Goal: Task Accomplishment & Management: Complete application form

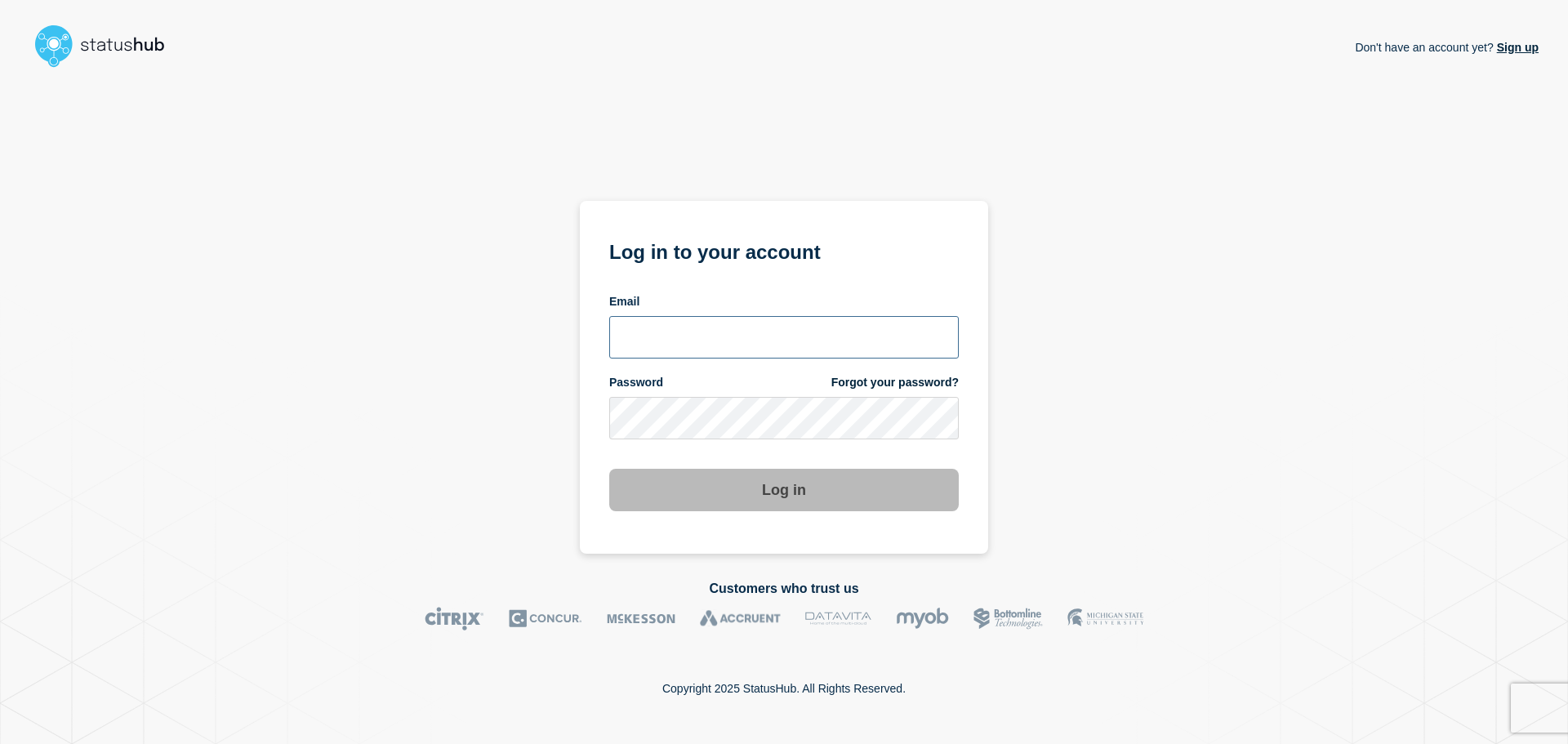
type input "tom.jones@theaccessgroup.com"
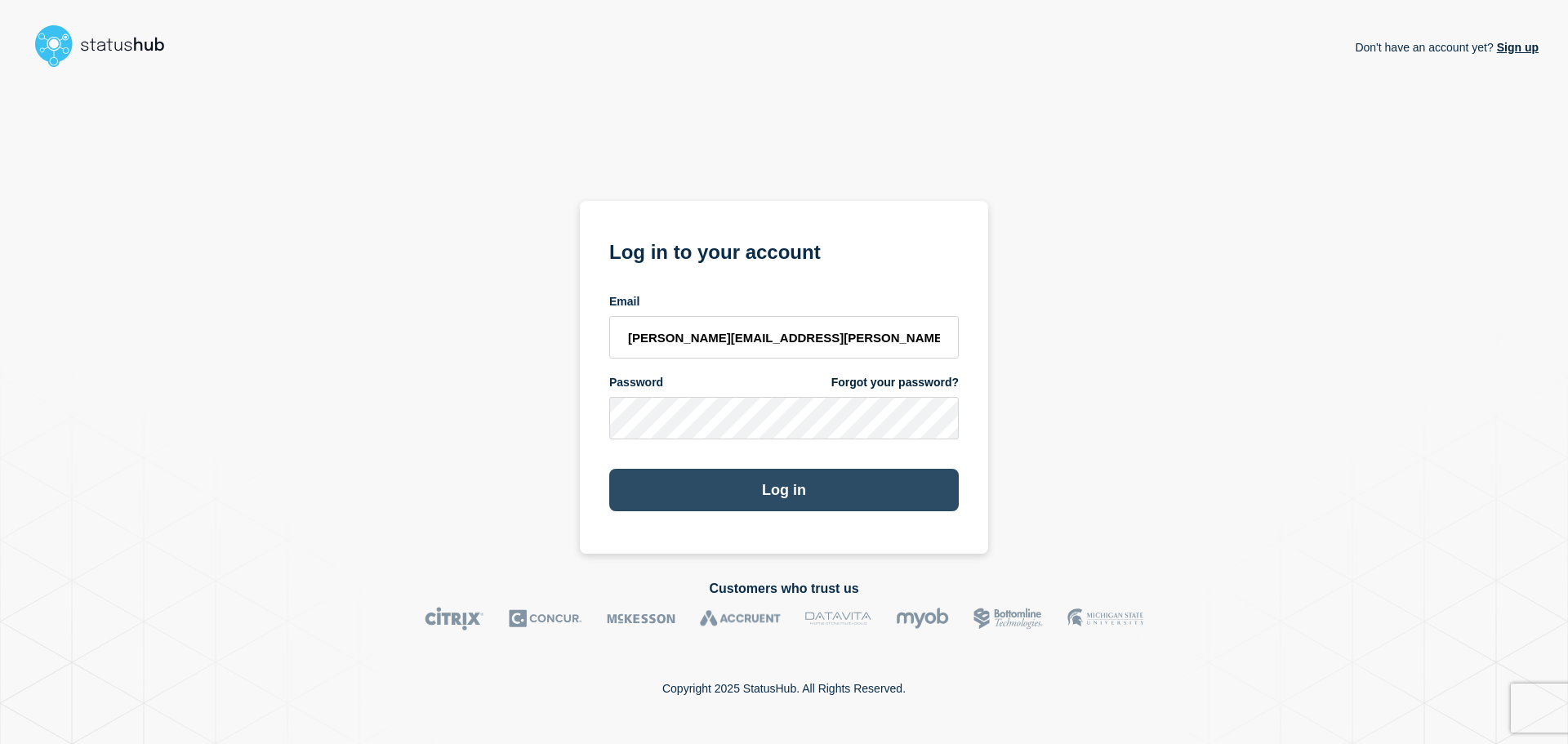
click at [812, 497] on button "Log in" at bounding box center [784, 490] width 349 height 43
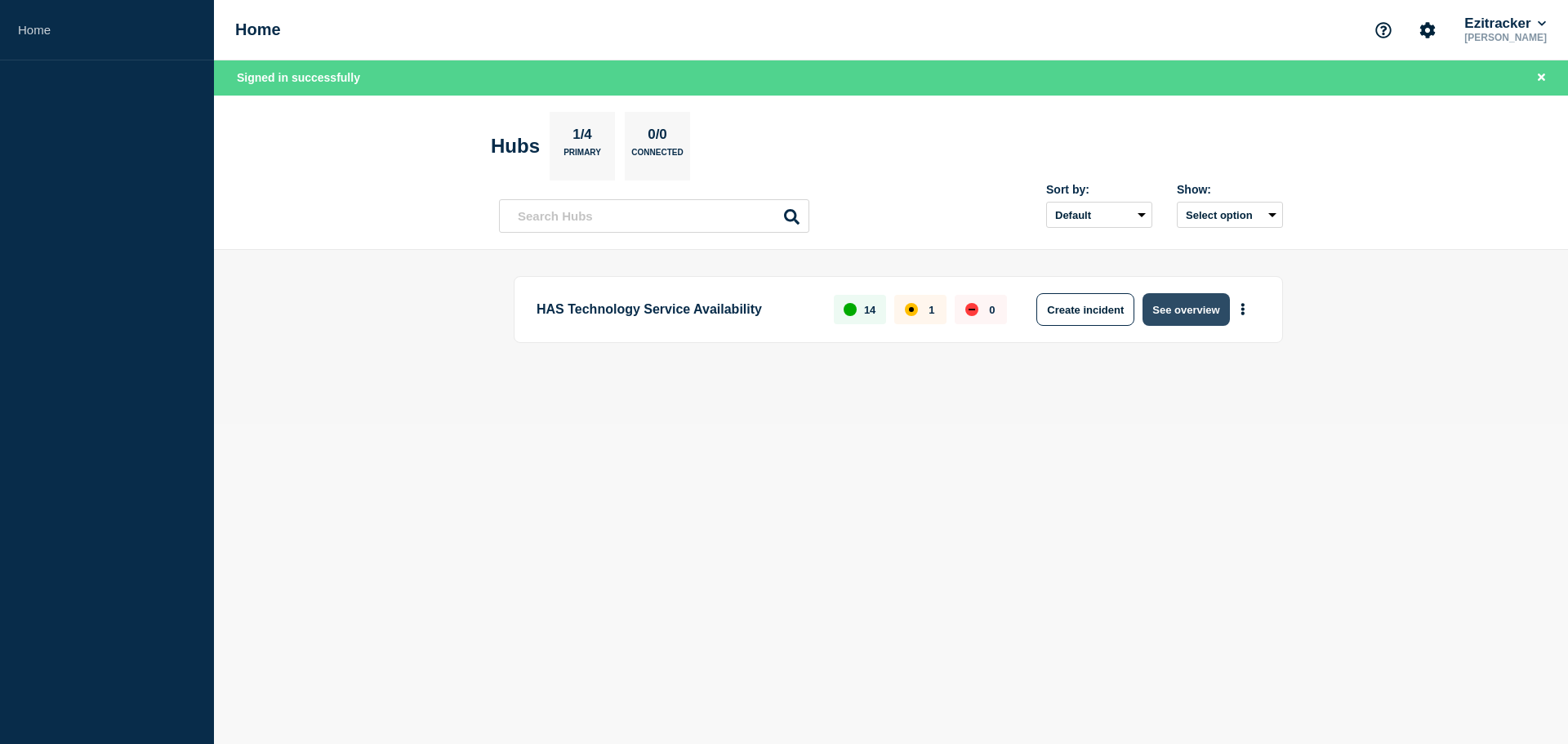
click at [1181, 311] on button "See overview" at bounding box center [1186, 310] width 87 height 33
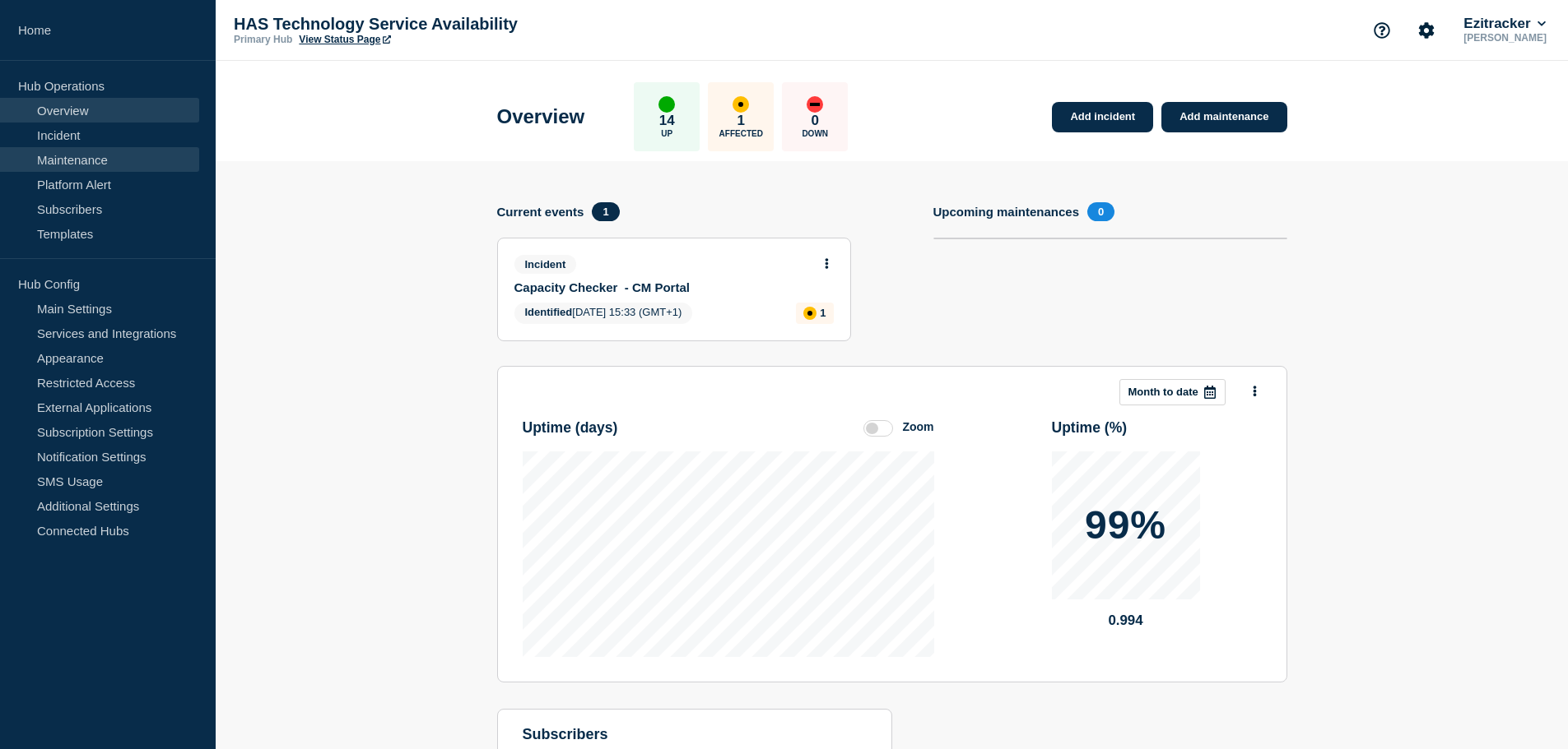
click at [124, 158] on link "Maintenance" at bounding box center [100, 159] width 200 height 24
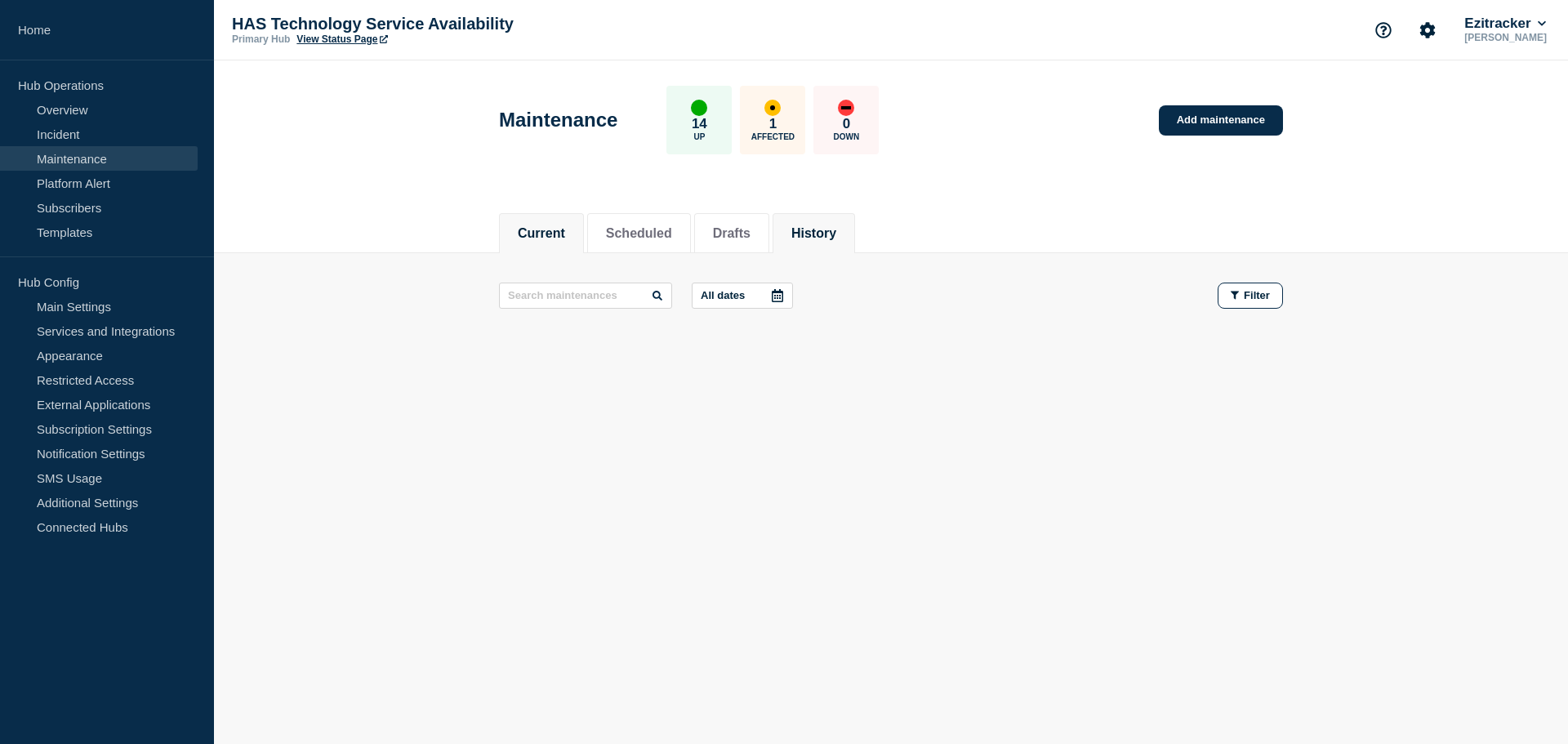
click at [809, 229] on li "History" at bounding box center [813, 233] width 83 height 40
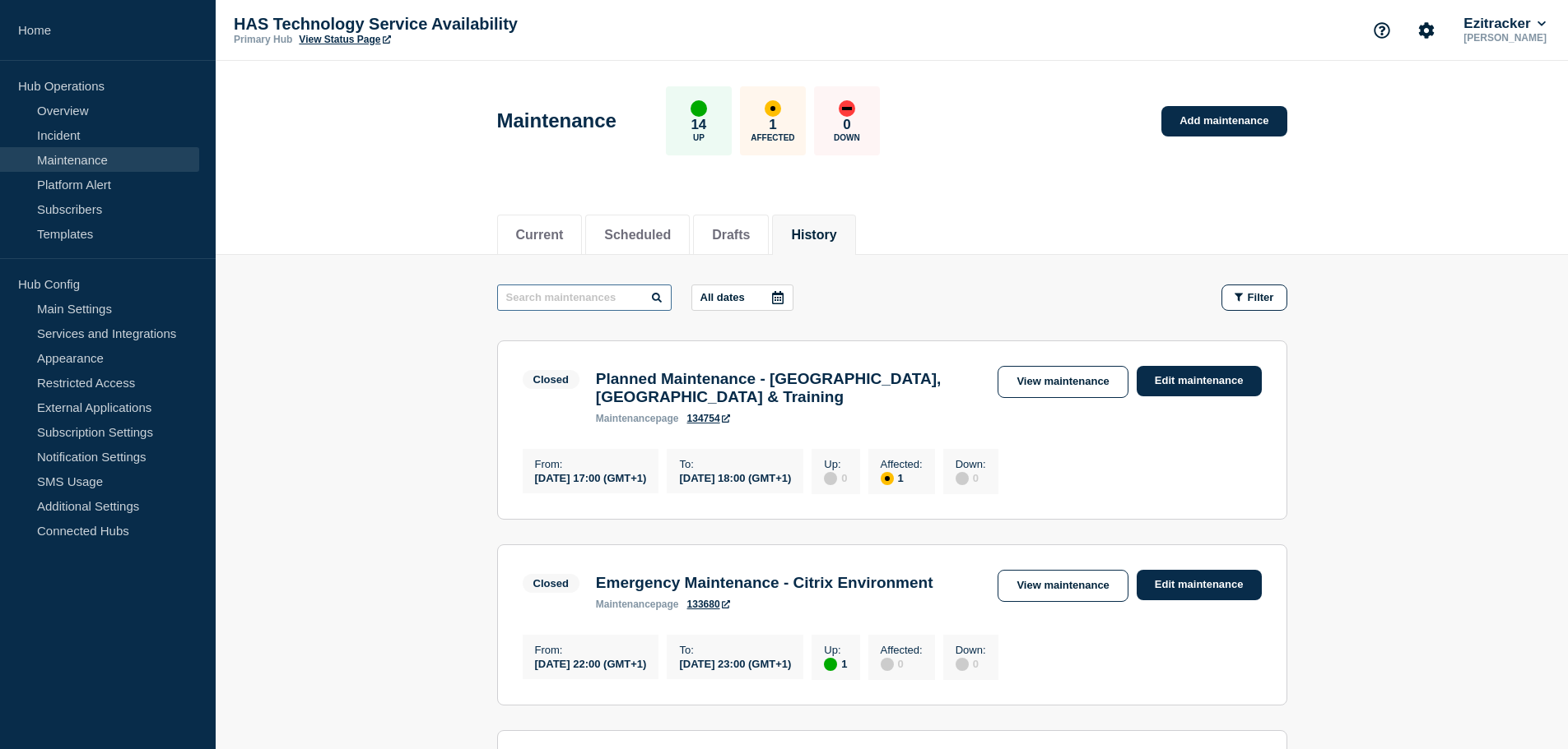
click at [577, 296] on input "text" at bounding box center [584, 298] width 174 height 26
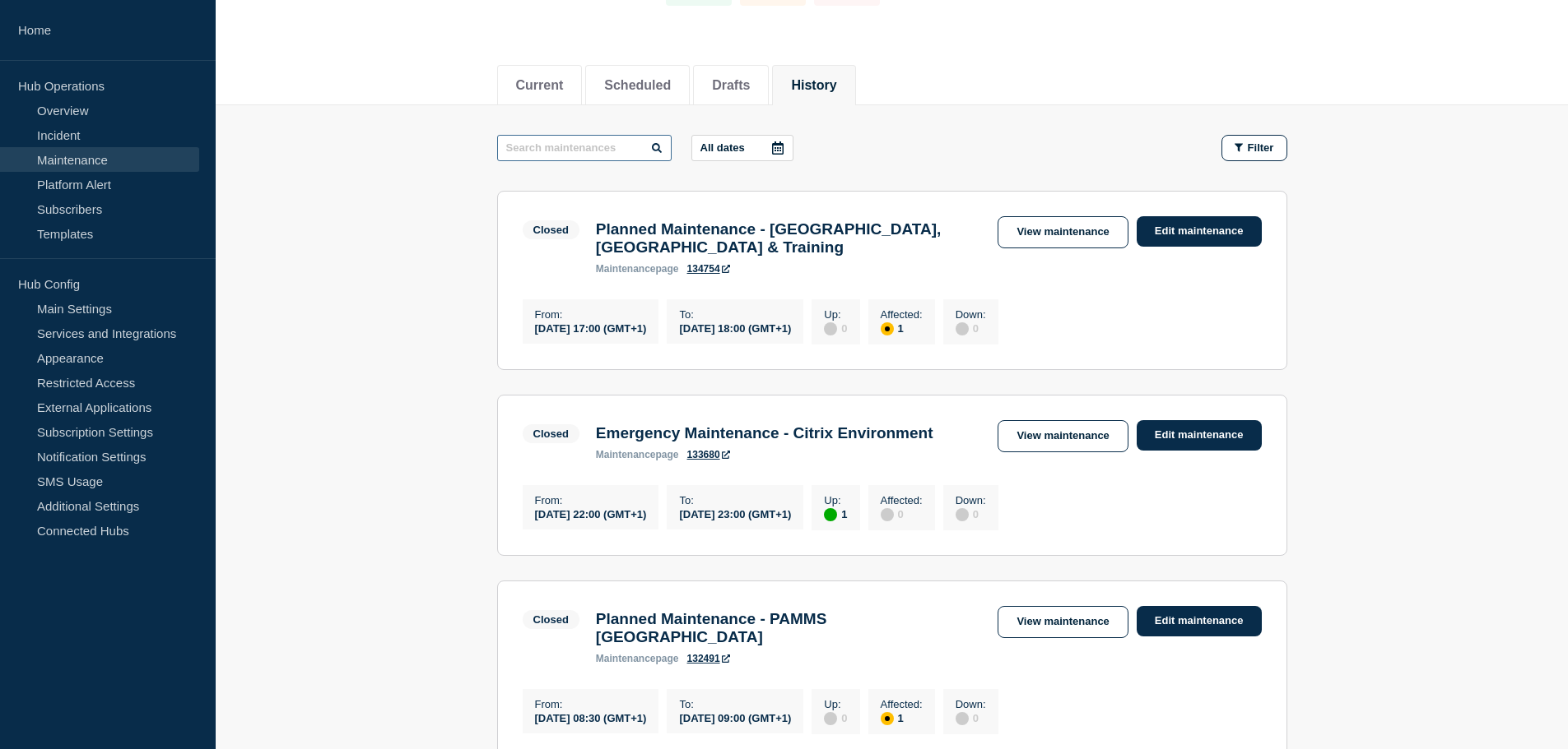
scroll to position [164, 0]
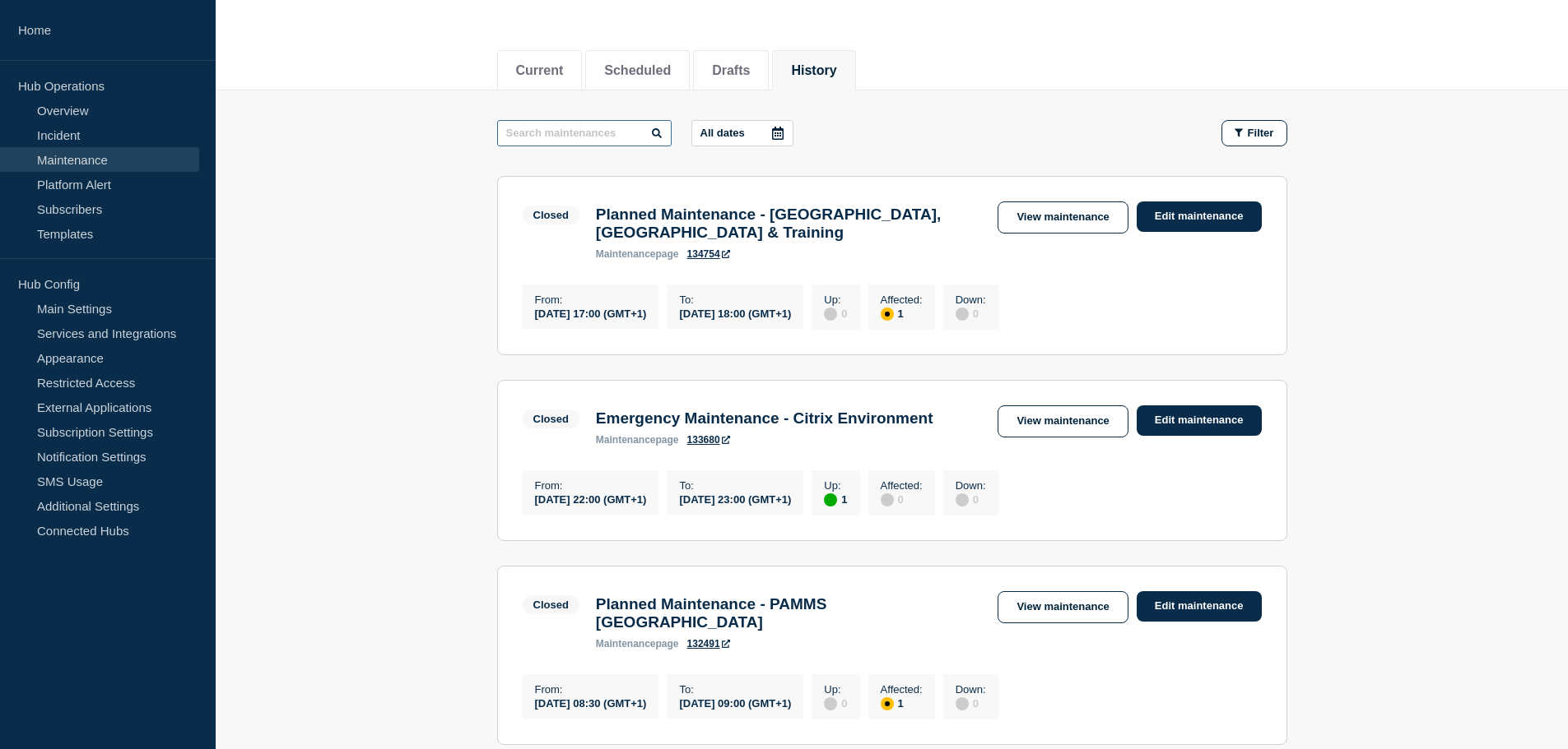
click at [635, 136] on input "text" at bounding box center [584, 133] width 174 height 26
type input "pamms"
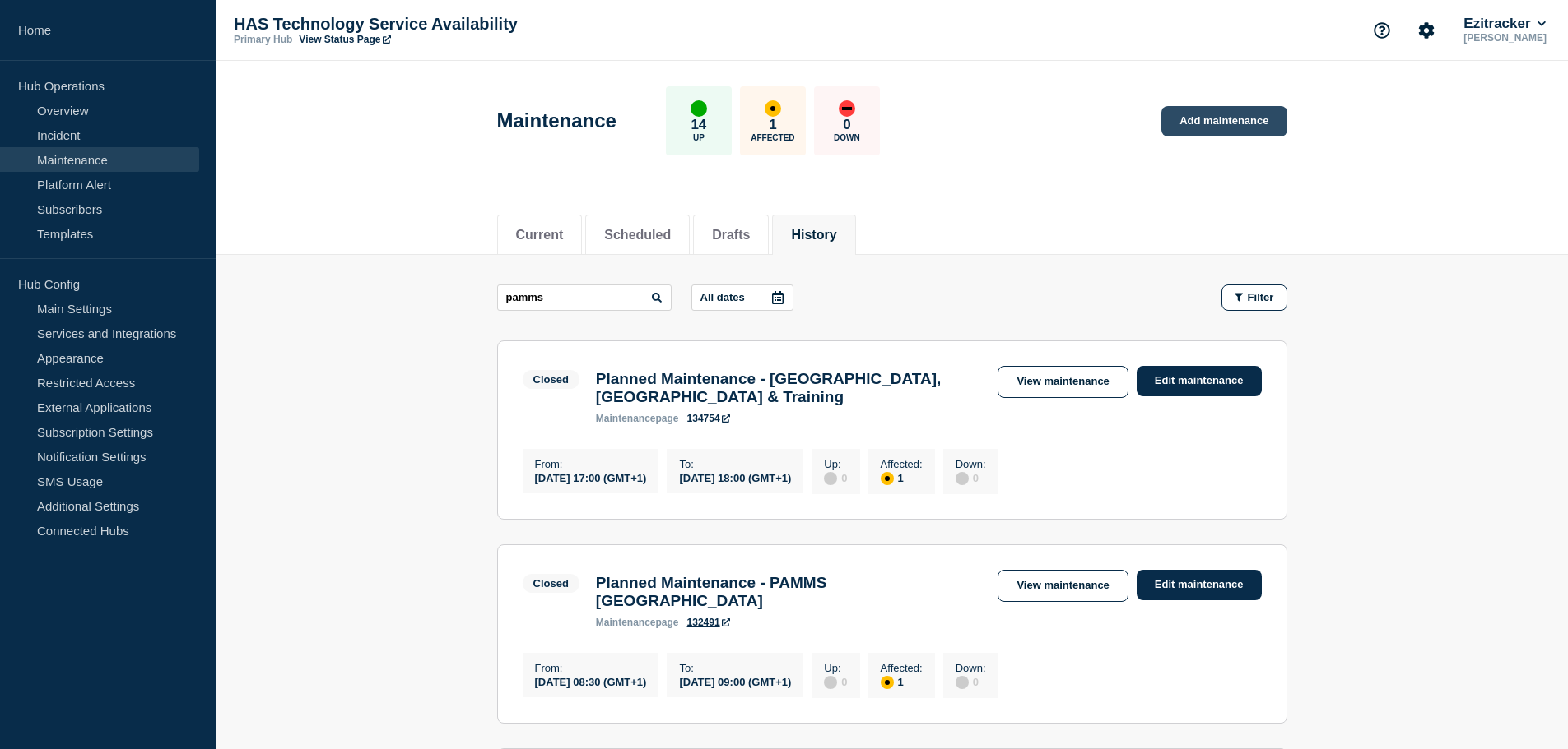
click at [1199, 123] on link "Add maintenance" at bounding box center [1224, 121] width 125 height 31
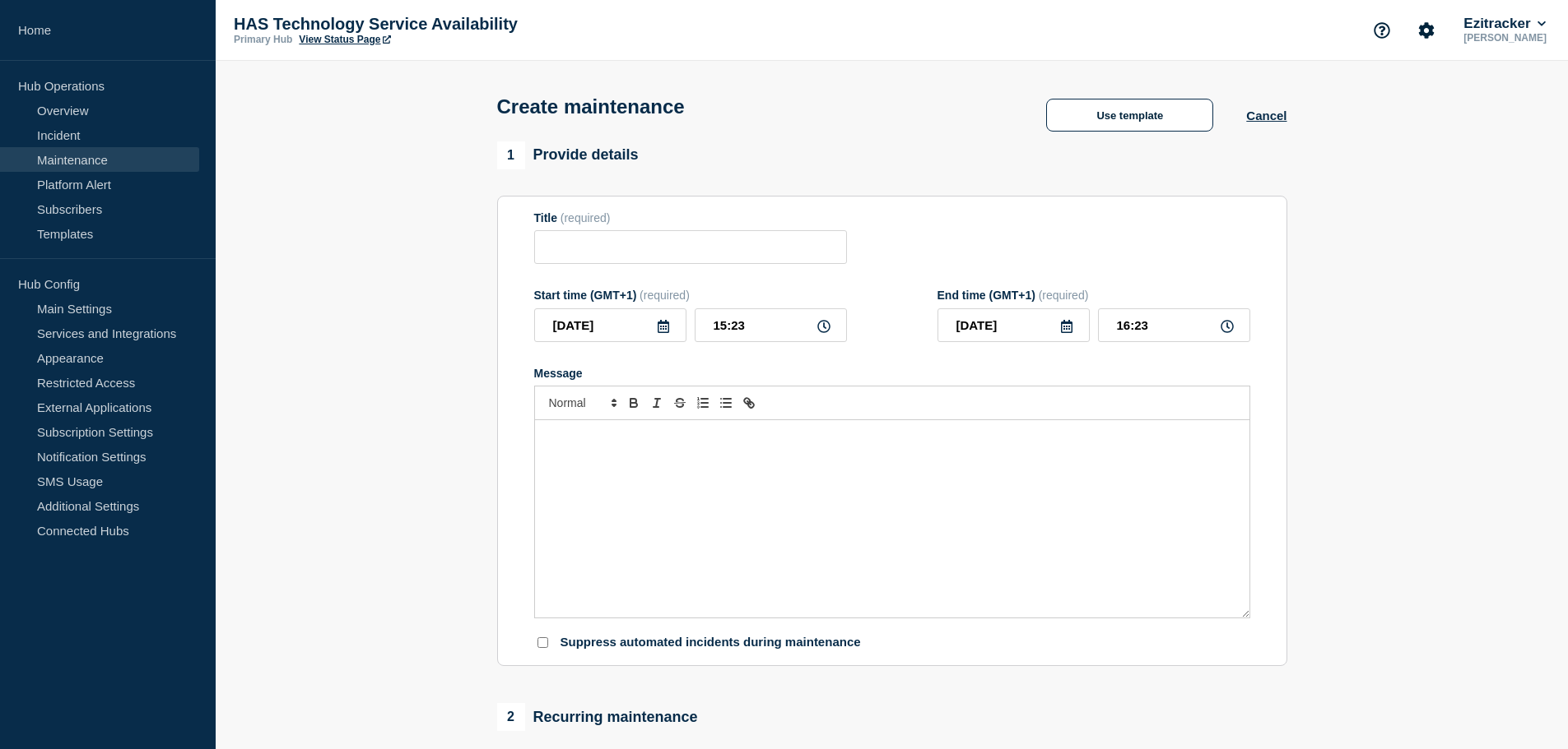
click at [723, 445] on p "Message" at bounding box center [892, 438] width 690 height 15
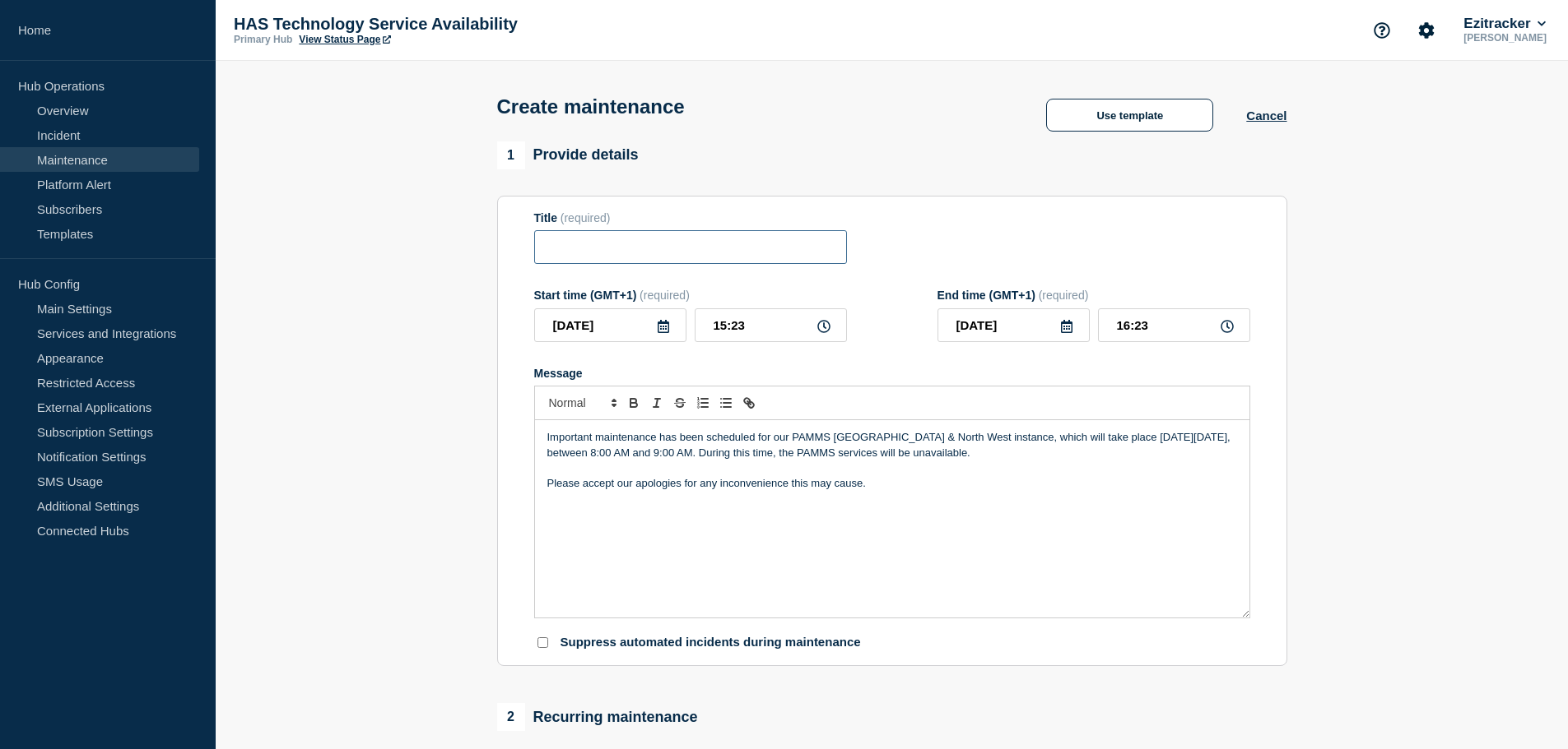
click at [721, 240] on input "Title" at bounding box center [690, 247] width 313 height 34
paste input "Planned Maintenance - PAMMS"
type input "Planned Maintenance - PAMMS"
click at [819, 435] on p "Important maintenance has been scheduled for our PAMMS [GEOGRAPHIC_DATA] & Nort…" at bounding box center [892, 445] width 690 height 31
drag, startPoint x: 992, startPoint y: 443, endPoint x: 835, endPoint y: 438, distance: 157.1
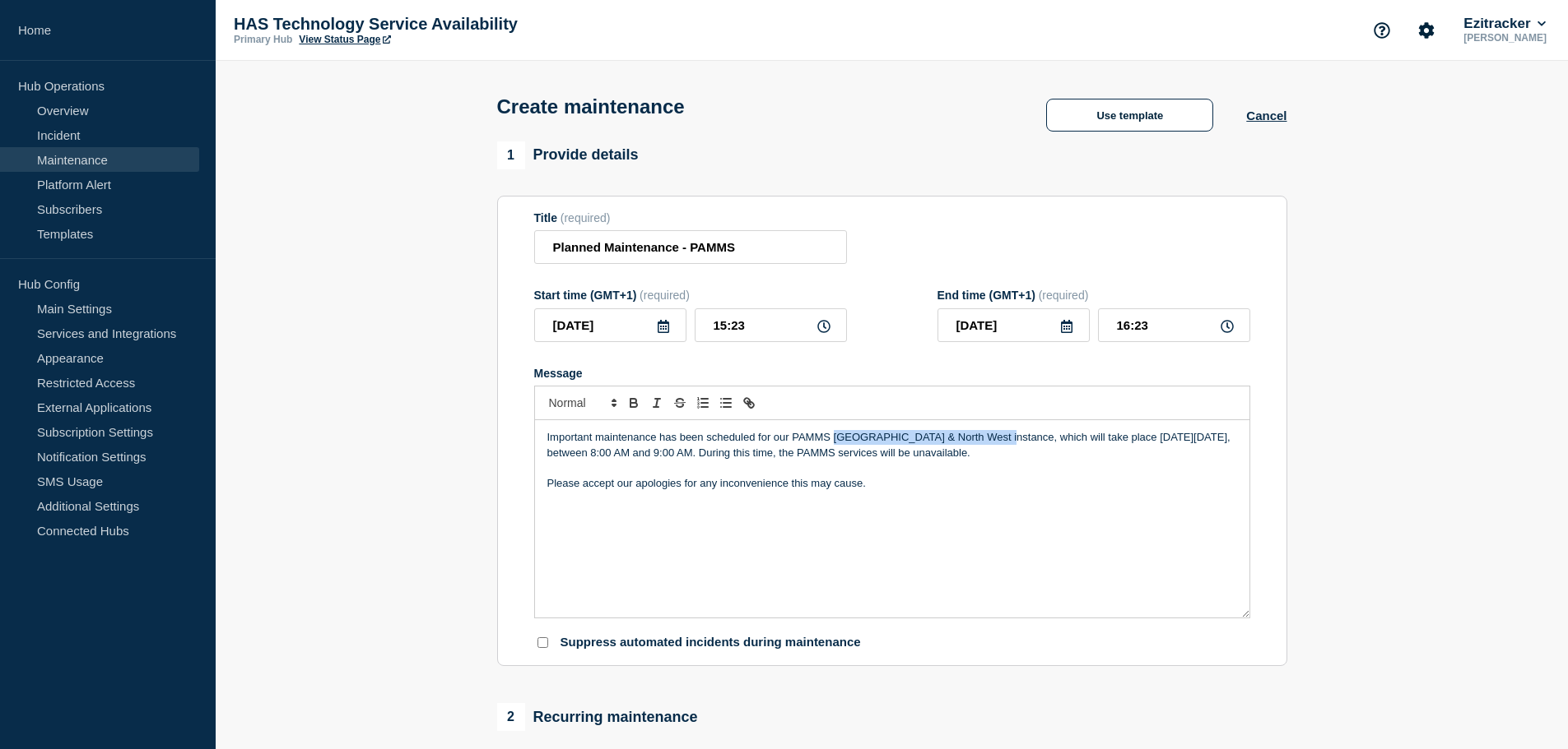
click at [835, 438] on p "Important maintenance has been scheduled for our PAMMS [GEOGRAPHIC_DATA] & Nort…" at bounding box center [892, 445] width 690 height 31
drag, startPoint x: 1107, startPoint y: 443, endPoint x: 1072, endPoint y: 443, distance: 35.0
click at [1072, 443] on p "Important maintenance has been scheduled for our PAMMS solution for all instanc…" at bounding box center [892, 445] width 690 height 31
drag, startPoint x: 718, startPoint y: 528, endPoint x: 777, endPoint y: 504, distance: 63.7
click at [718, 528] on div "Important maintenance has been scheduled for our PAMMS solution for all instanc…" at bounding box center [892, 519] width 714 height 198
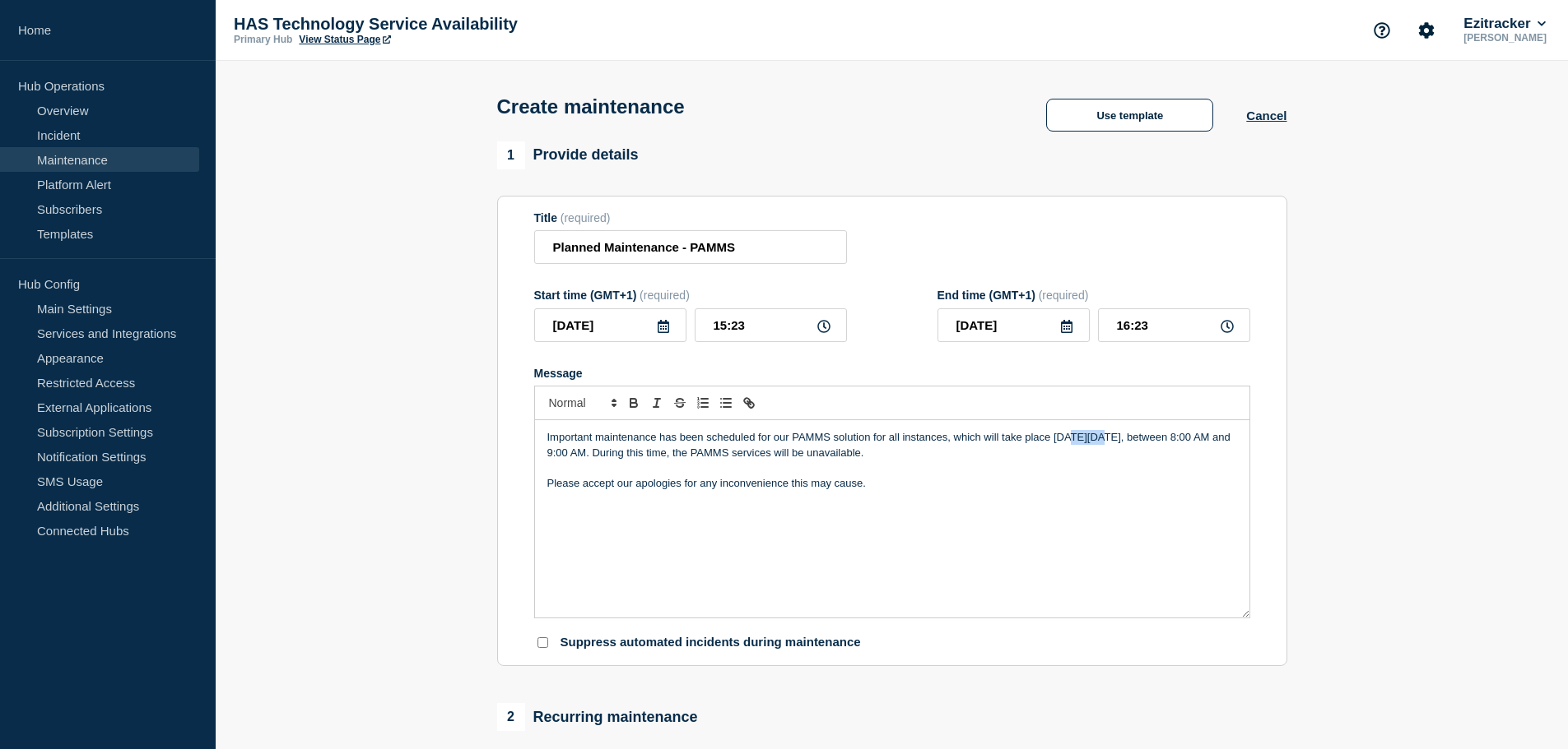
drag, startPoint x: 1105, startPoint y: 439, endPoint x: 1067, endPoint y: 444, distance: 38.3
click at [1067, 444] on p "Important maintenance has been scheduled for our PAMMS solution for all instanc…" at bounding box center [892, 445] width 690 height 31
click at [1216, 563] on div "Important maintenance has been scheduled for our PAMMS solution for all instanc…" at bounding box center [892, 519] width 714 height 198
drag, startPoint x: 1169, startPoint y: 441, endPoint x: 1122, endPoint y: 438, distance: 47.1
click at [1122, 438] on p "Important maintenance has been scheduled for our PAMMS solution for all instanc…" at bounding box center [892, 445] width 690 height 31
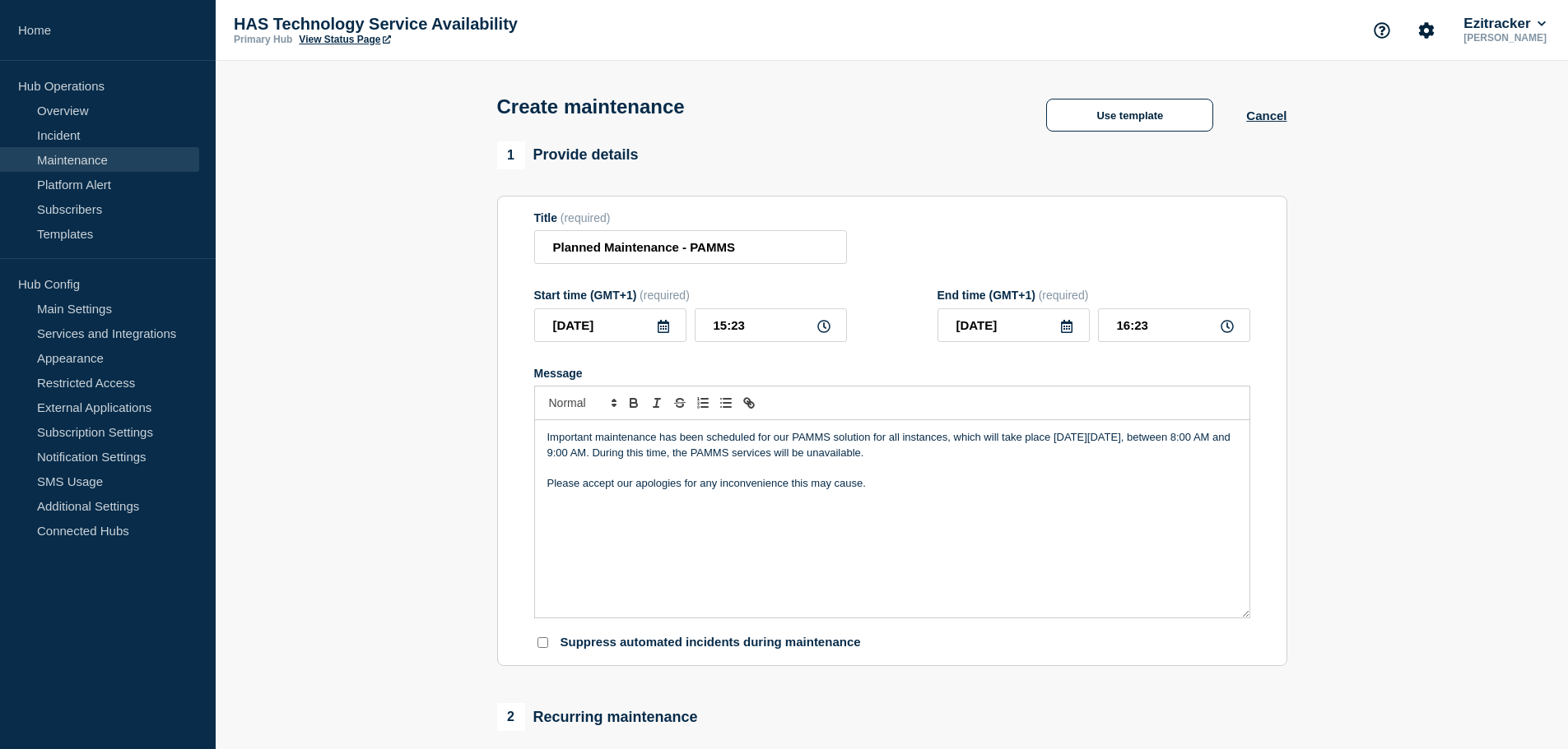
click at [1131, 469] on p "Message" at bounding box center [892, 467] width 690 height 15
click at [683, 328] on input "[DATE]" at bounding box center [610, 326] width 152 height 34
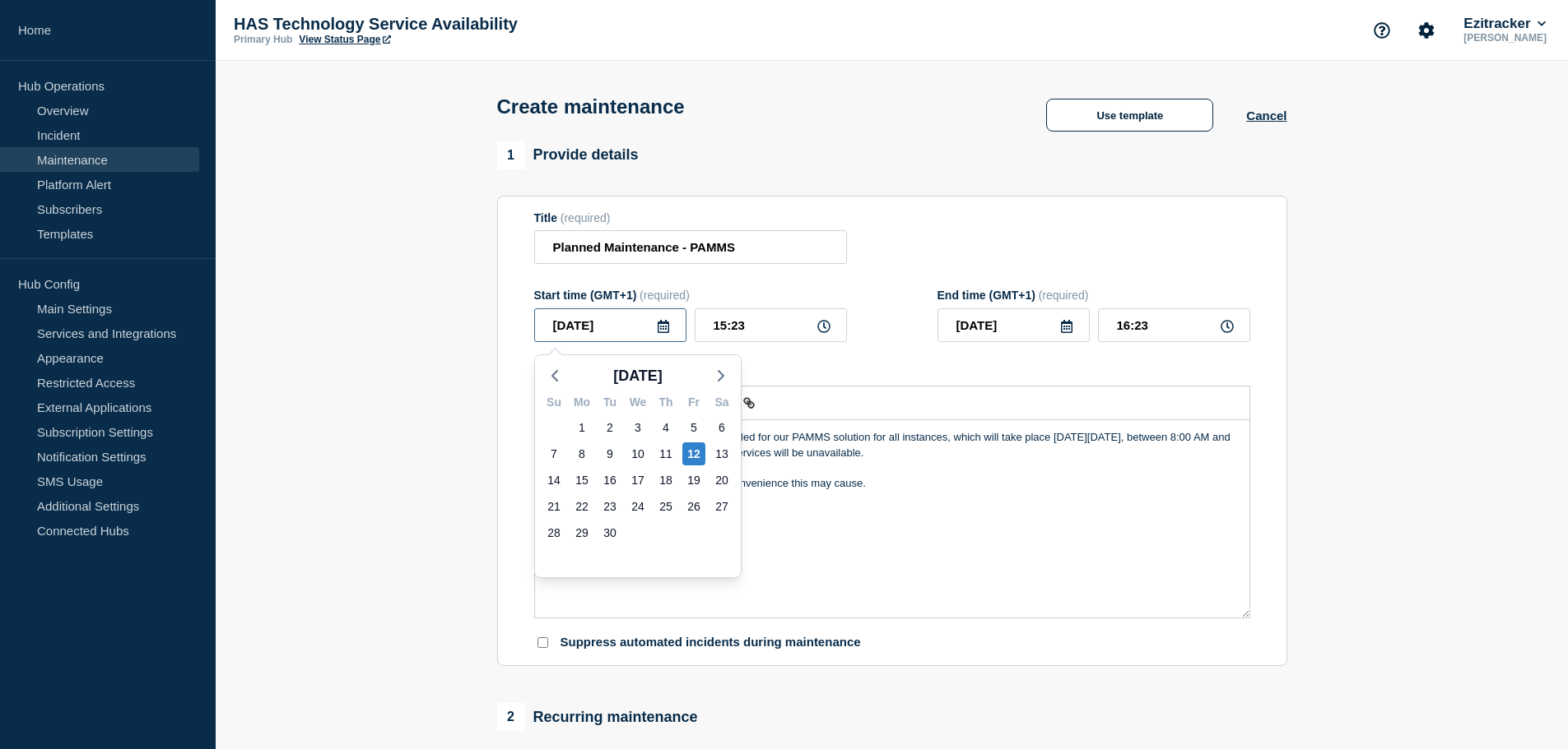
click at [676, 328] on input "[DATE]" at bounding box center [610, 326] width 152 height 34
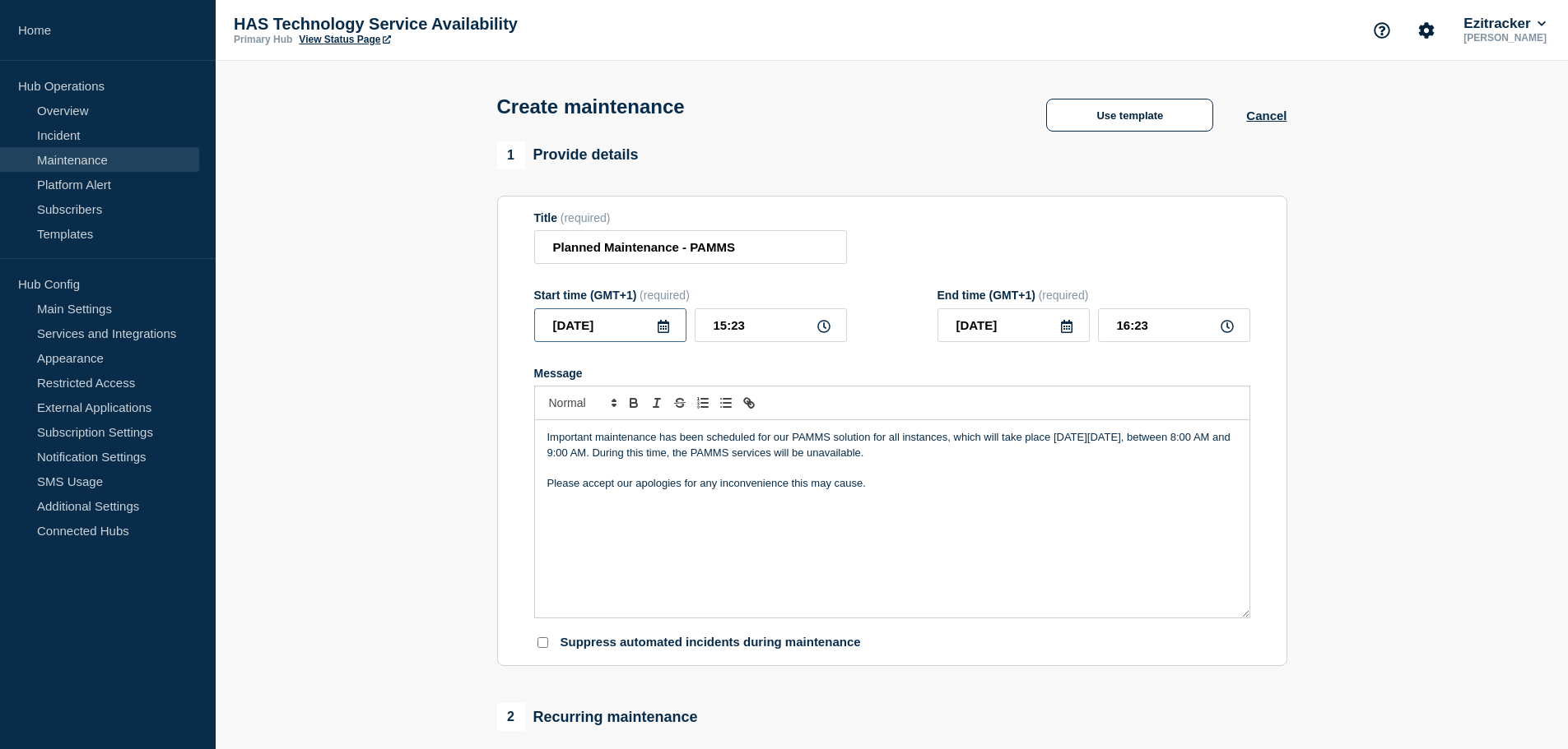
click at [667, 319] on input "[DATE]" at bounding box center [610, 326] width 152 height 34
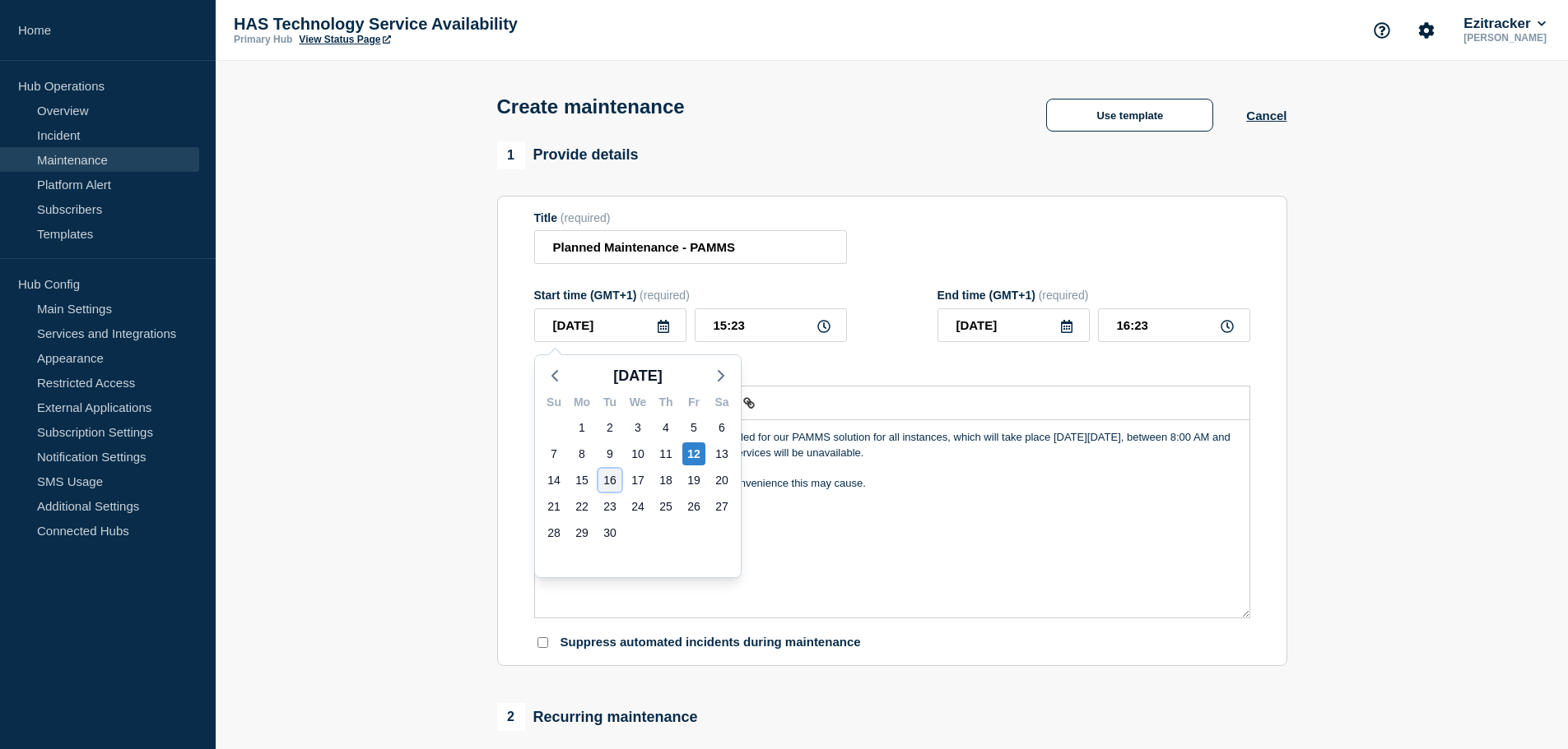
click at [608, 477] on div "16" at bounding box center [610, 480] width 23 height 23
type input "[DATE]"
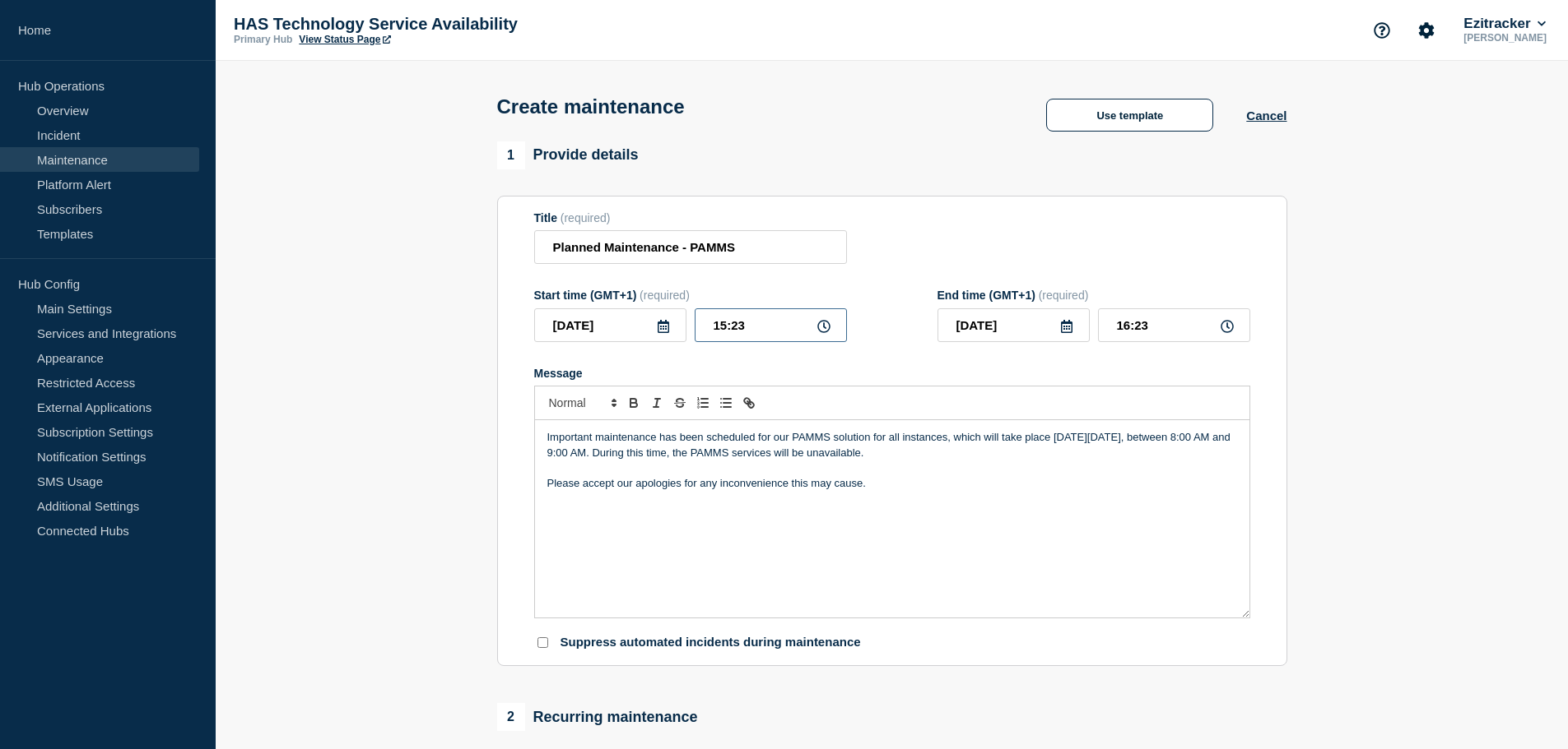
click at [786, 328] on input "15:23" at bounding box center [771, 326] width 152 height 34
click at [830, 327] on icon at bounding box center [824, 326] width 13 height 13
drag, startPoint x: 749, startPoint y: 326, endPoint x: 714, endPoint y: 327, distance: 35.0
click at [714, 327] on input "15:23" at bounding box center [771, 326] width 152 height 34
type input "08:00"
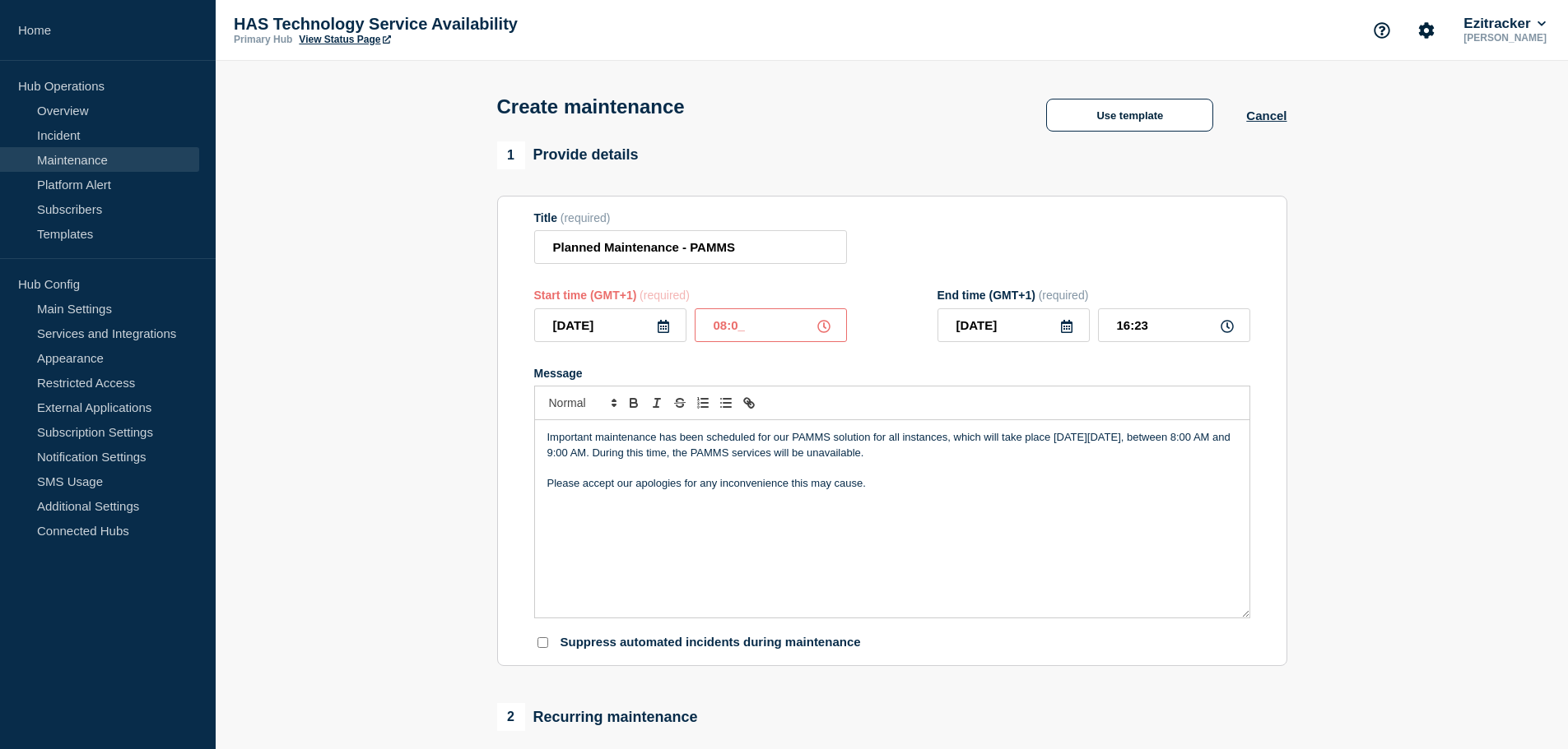
type input "09:00"
click at [1023, 454] on p "Important maintenance has been scheduled for our PAMMS solution for all instanc…" at bounding box center [892, 445] width 690 height 31
click at [697, 491] on p "Please accept our apologies for any inconvenience this may cause." at bounding box center [892, 483] width 690 height 15
click at [950, 445] on p "Important maintenance has been scheduled for our PAMMS solution for all instanc…" at bounding box center [892, 445] width 690 height 31
drag, startPoint x: 980, startPoint y: 443, endPoint x: 946, endPoint y: 445, distance: 34.1
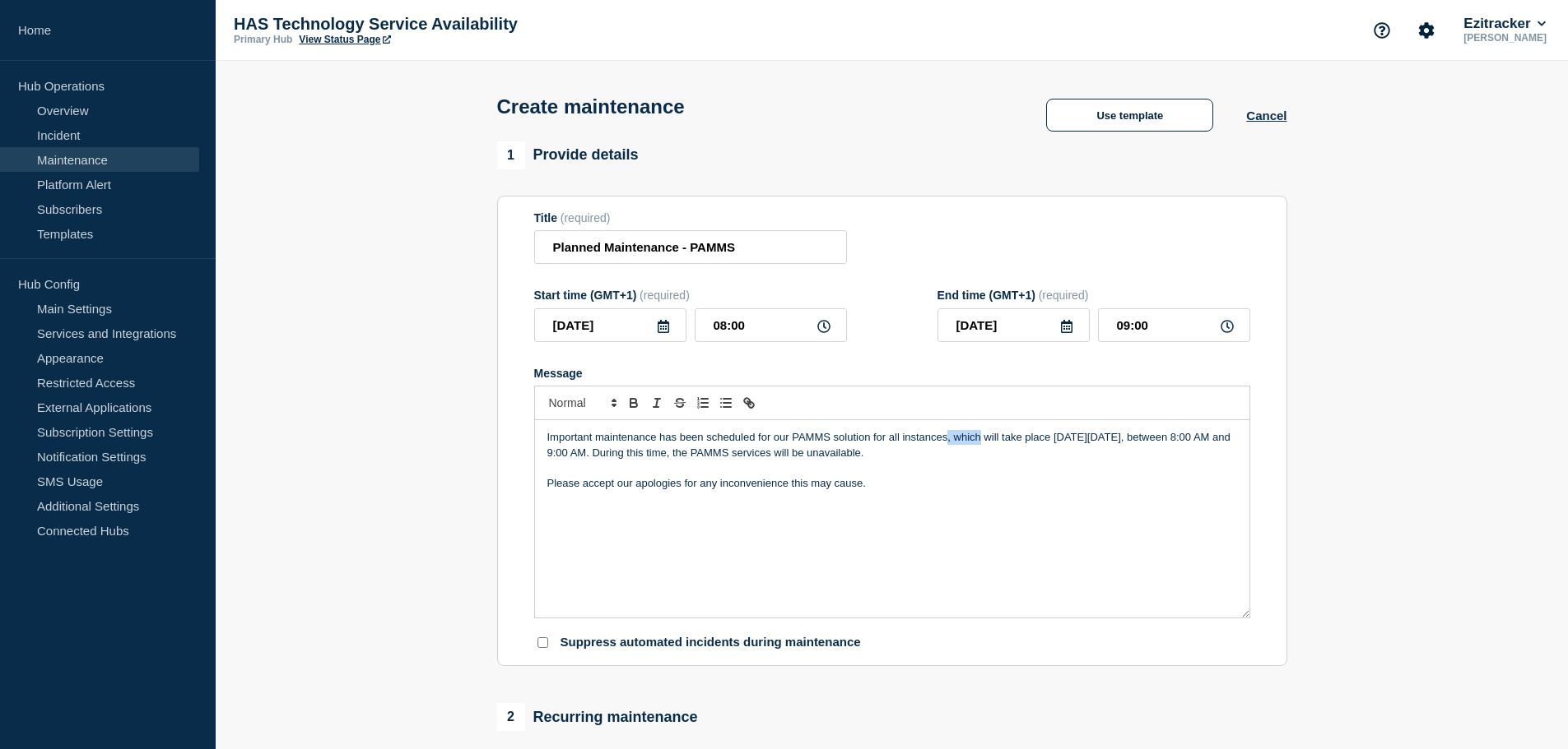
click at [946, 445] on p "Important maintenance has been scheduled for our PAMMS solution for all instanc…" at bounding box center [892, 445] width 690 height 31
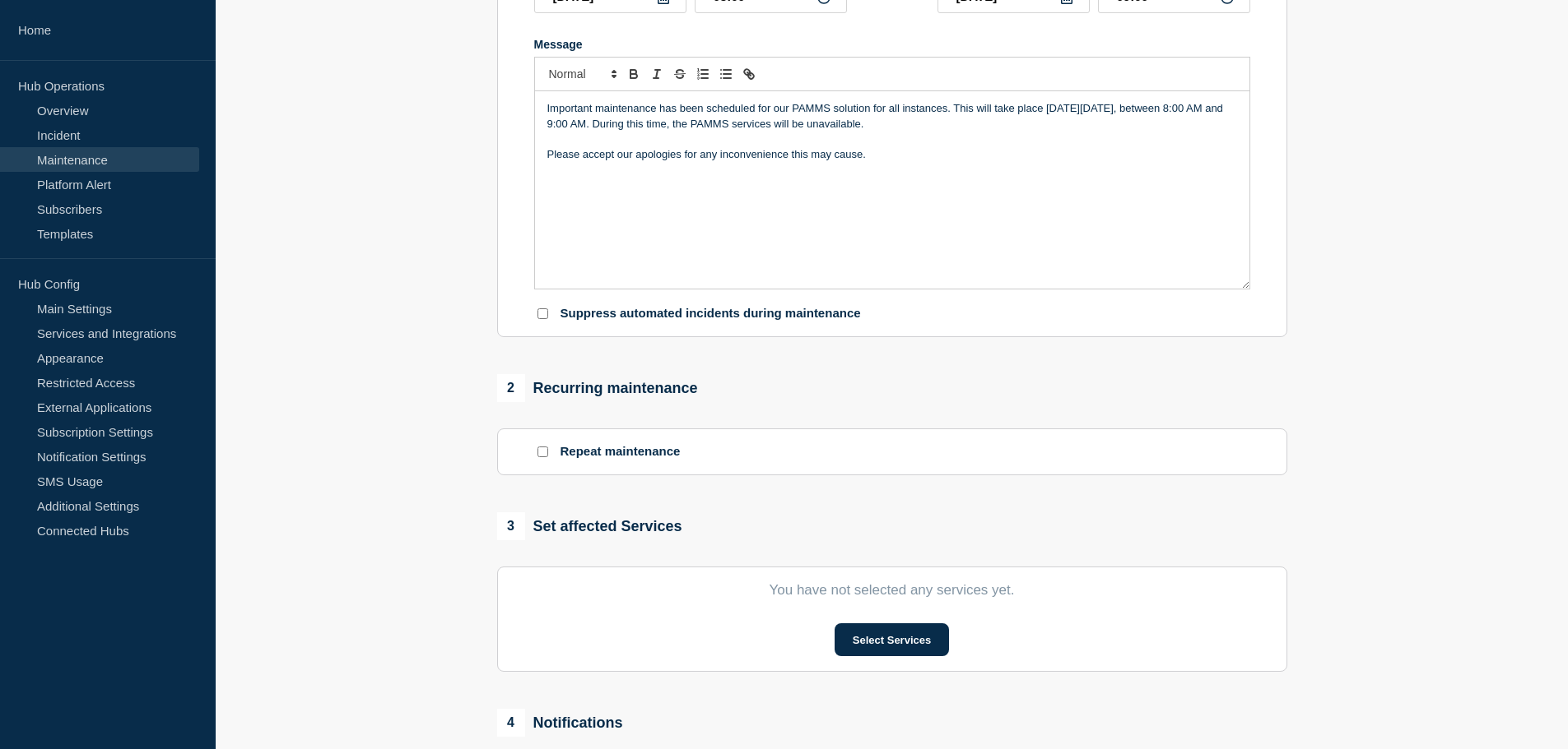
scroll to position [576, 0]
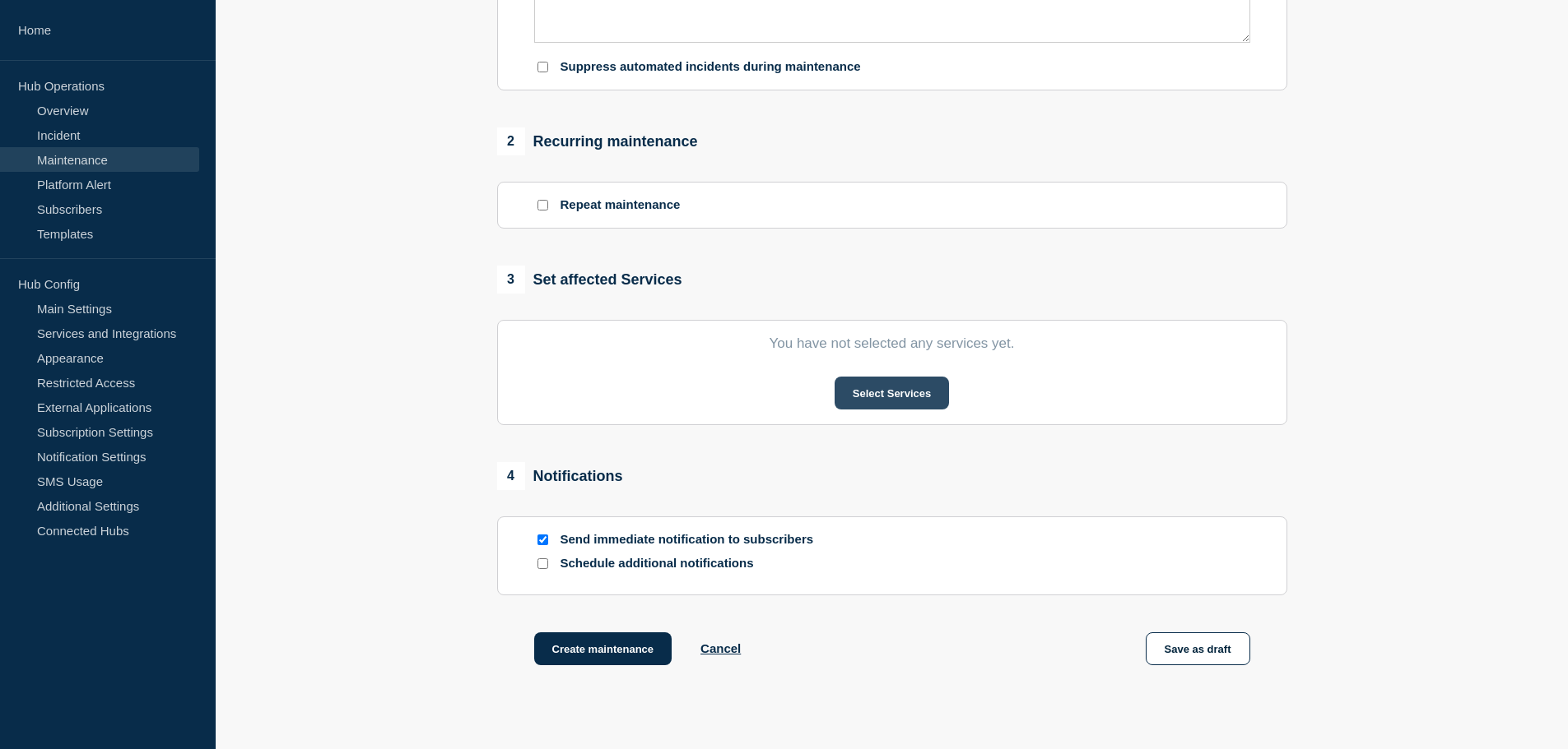
click at [884, 402] on button "Select Services" at bounding box center [891, 394] width 115 height 33
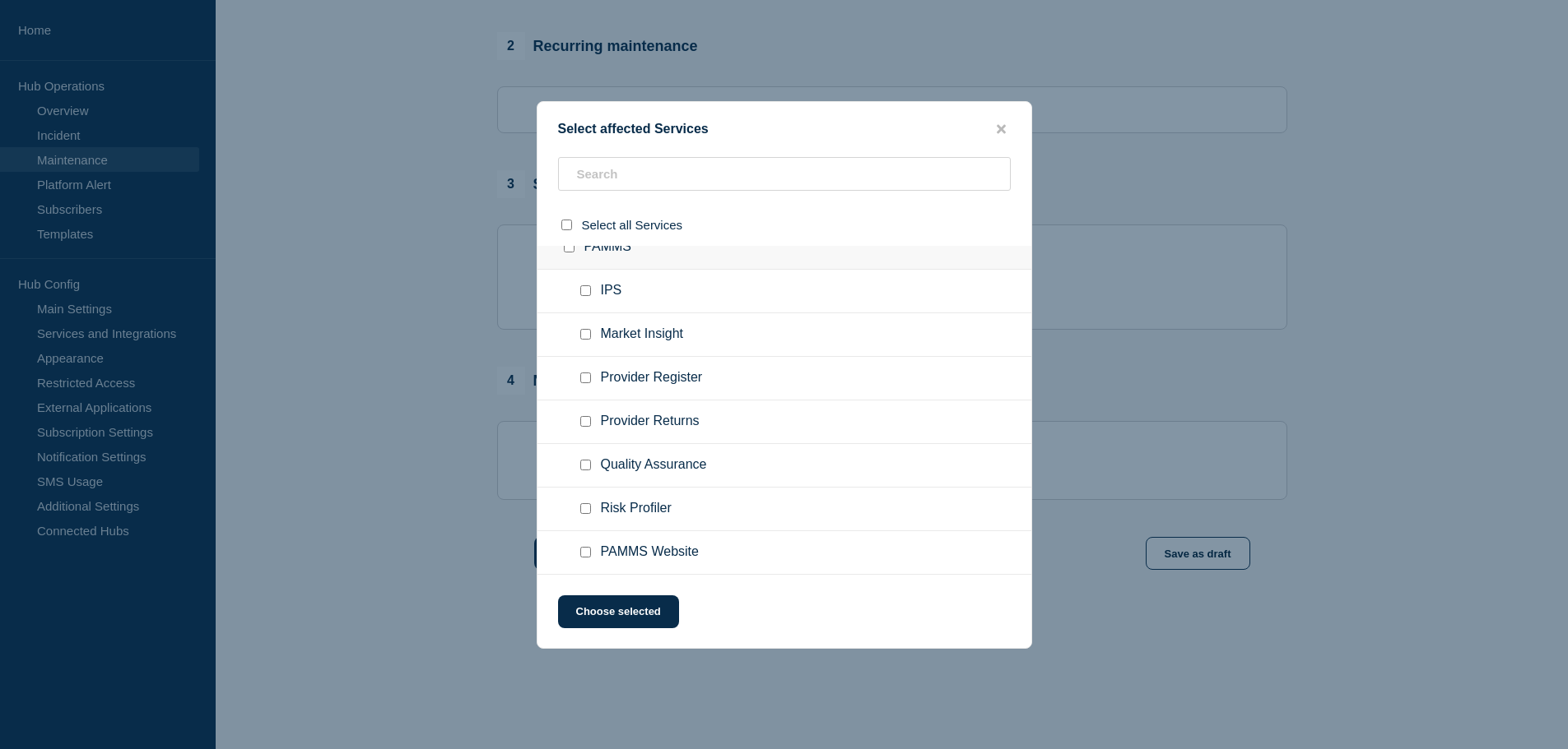
scroll to position [685, 0]
click at [586, 553] on input "PAMMS Website checkbox" at bounding box center [586, 552] width 11 height 10
checkbox input "true"
click at [626, 617] on button "Choose selected" at bounding box center [618, 612] width 121 height 33
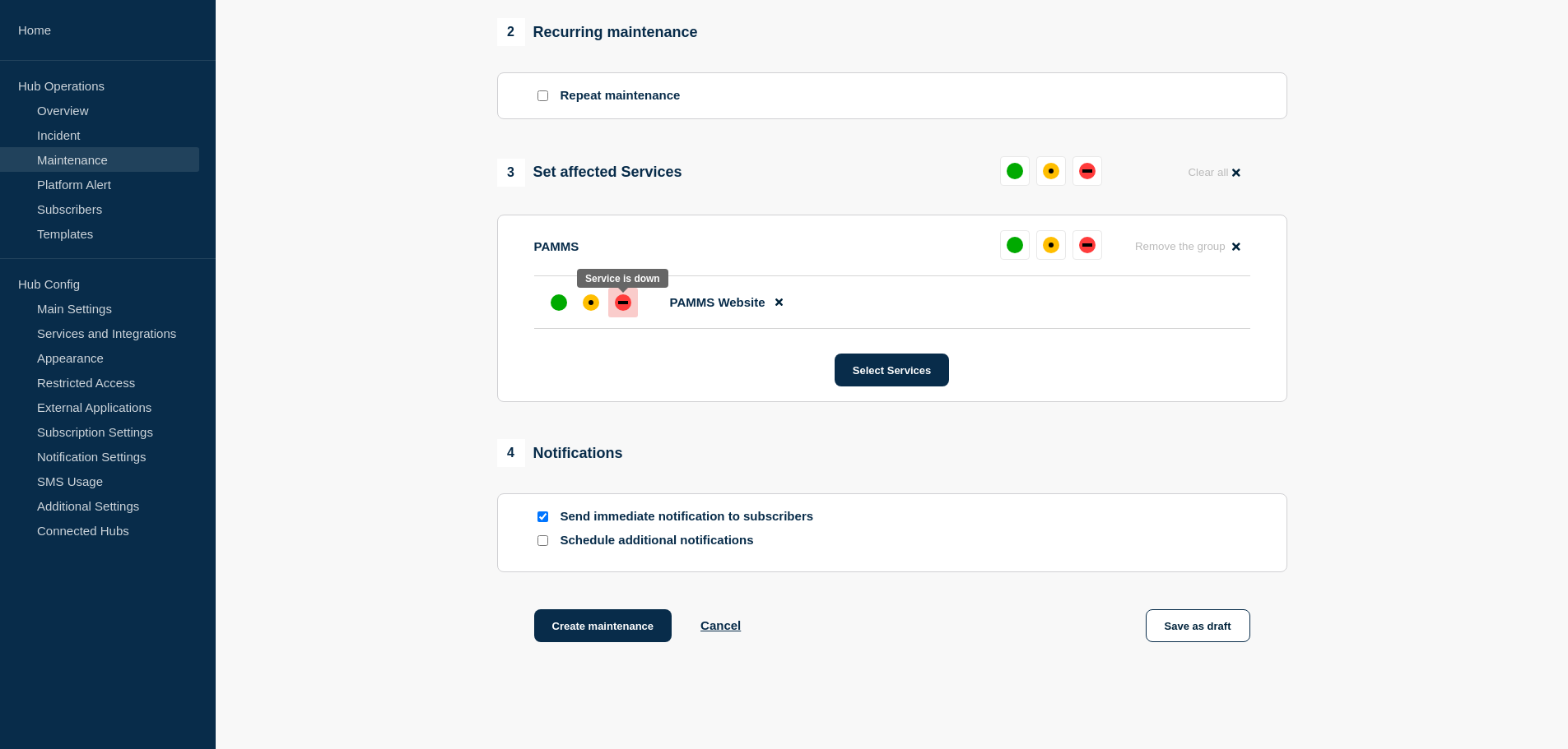
click at [615, 305] on div "down" at bounding box center [622, 303] width 17 height 17
click at [633, 621] on button "Create maintenance" at bounding box center [603, 626] width 138 height 33
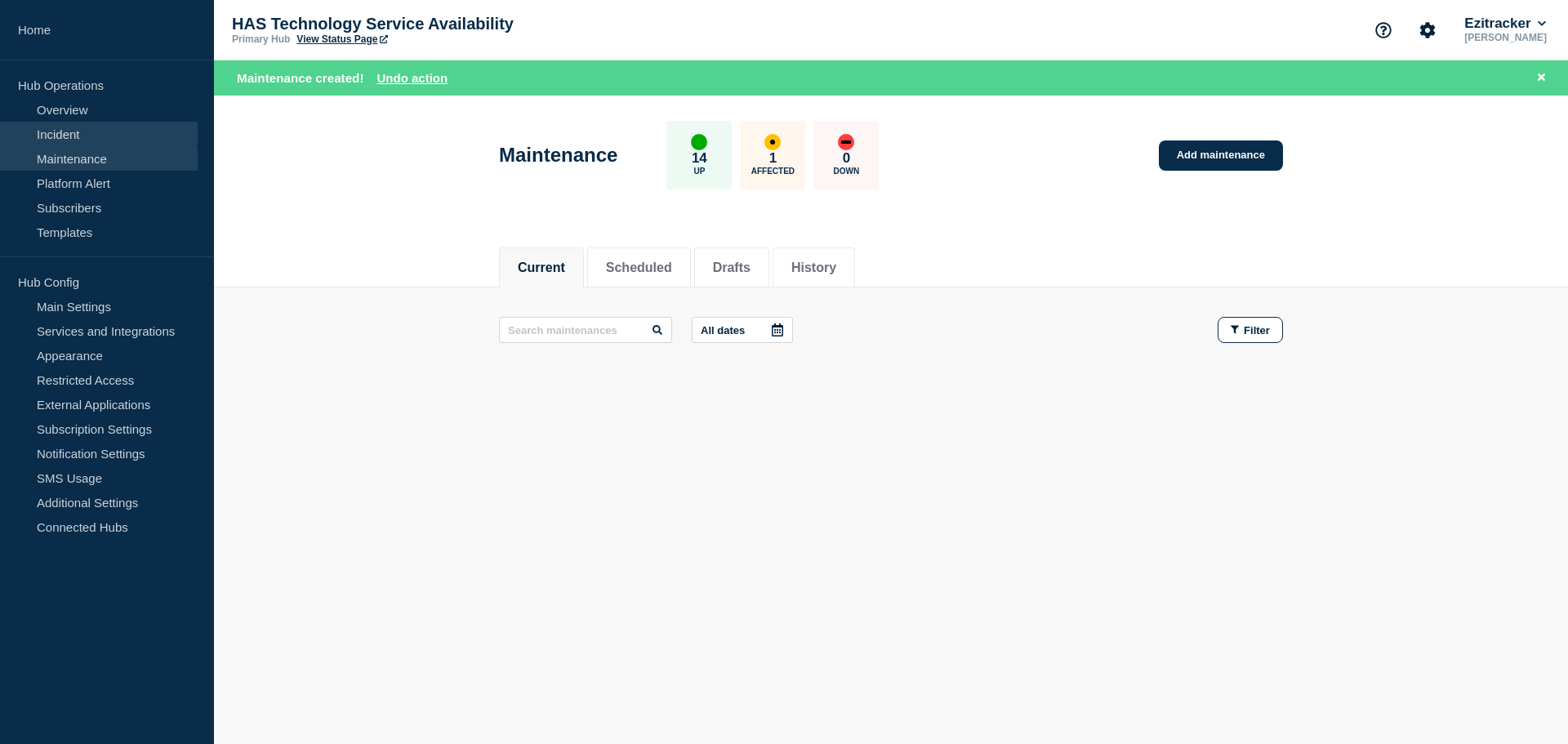
click at [109, 142] on link "Incident" at bounding box center [99, 134] width 198 height 24
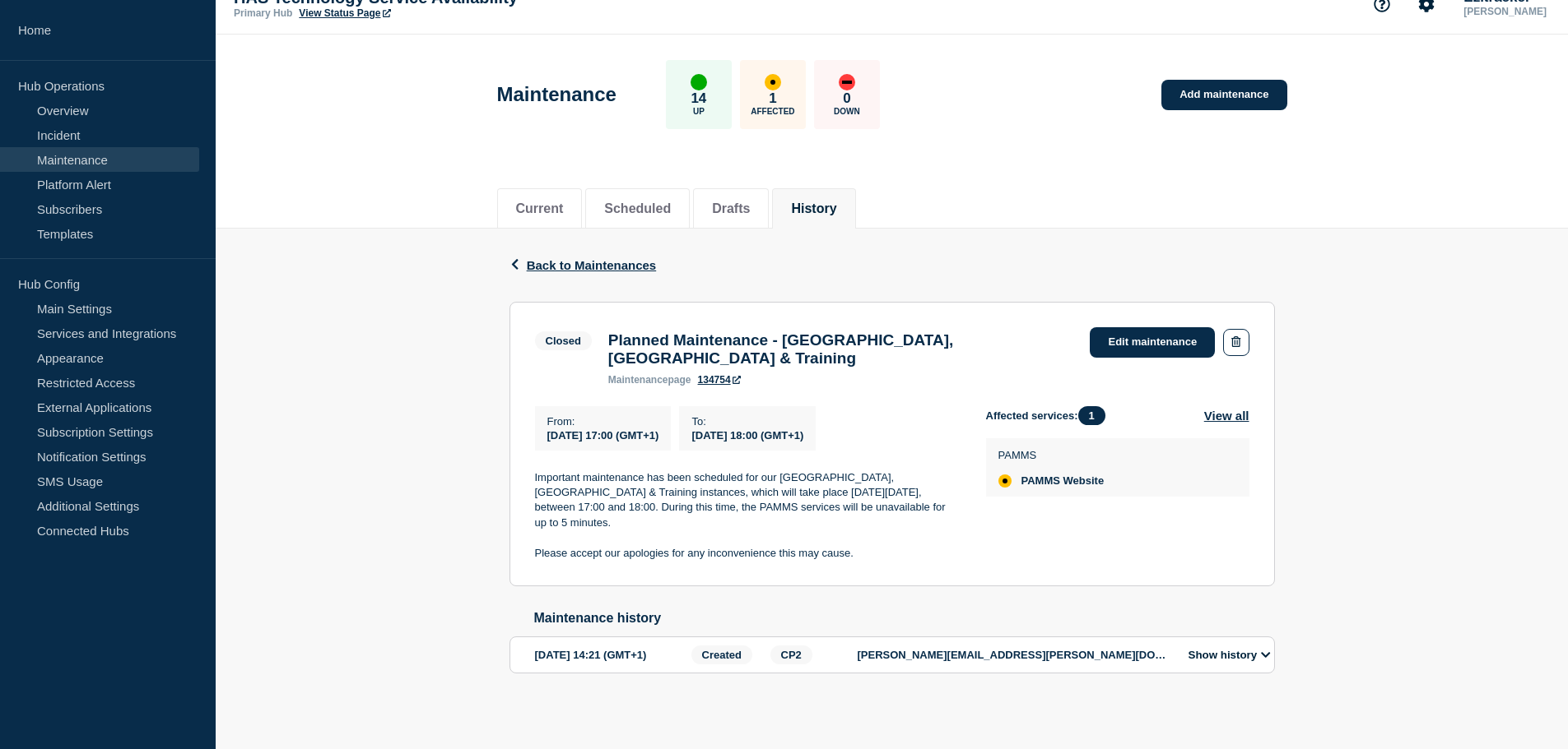
scroll to position [38, 0]
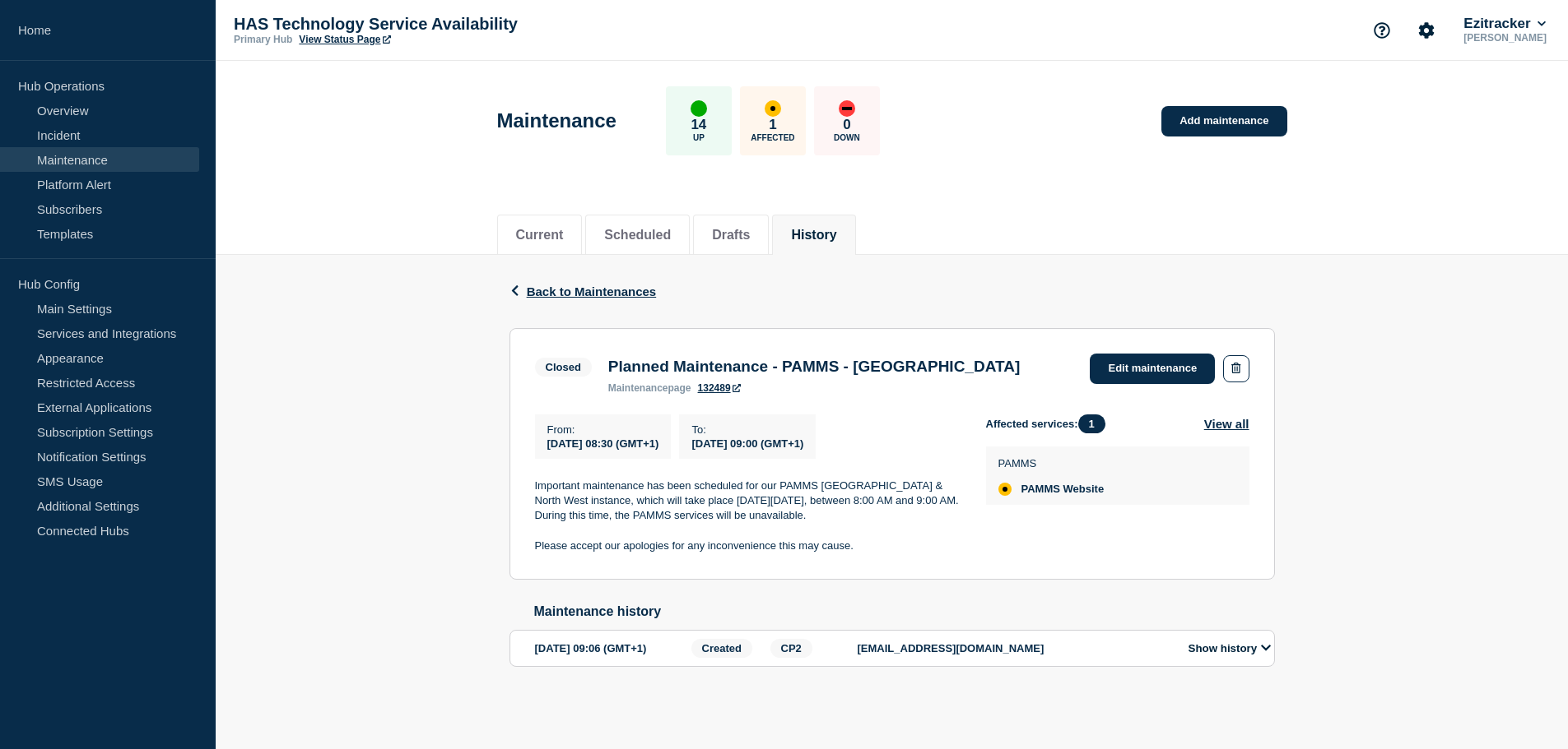
drag, startPoint x: 830, startPoint y: 522, endPoint x: 593, endPoint y: 515, distance: 237.1
click at [593, 515] on p "Important maintenance has been scheduled for our PAMMS North East & North West …" at bounding box center [747, 501] width 425 height 46
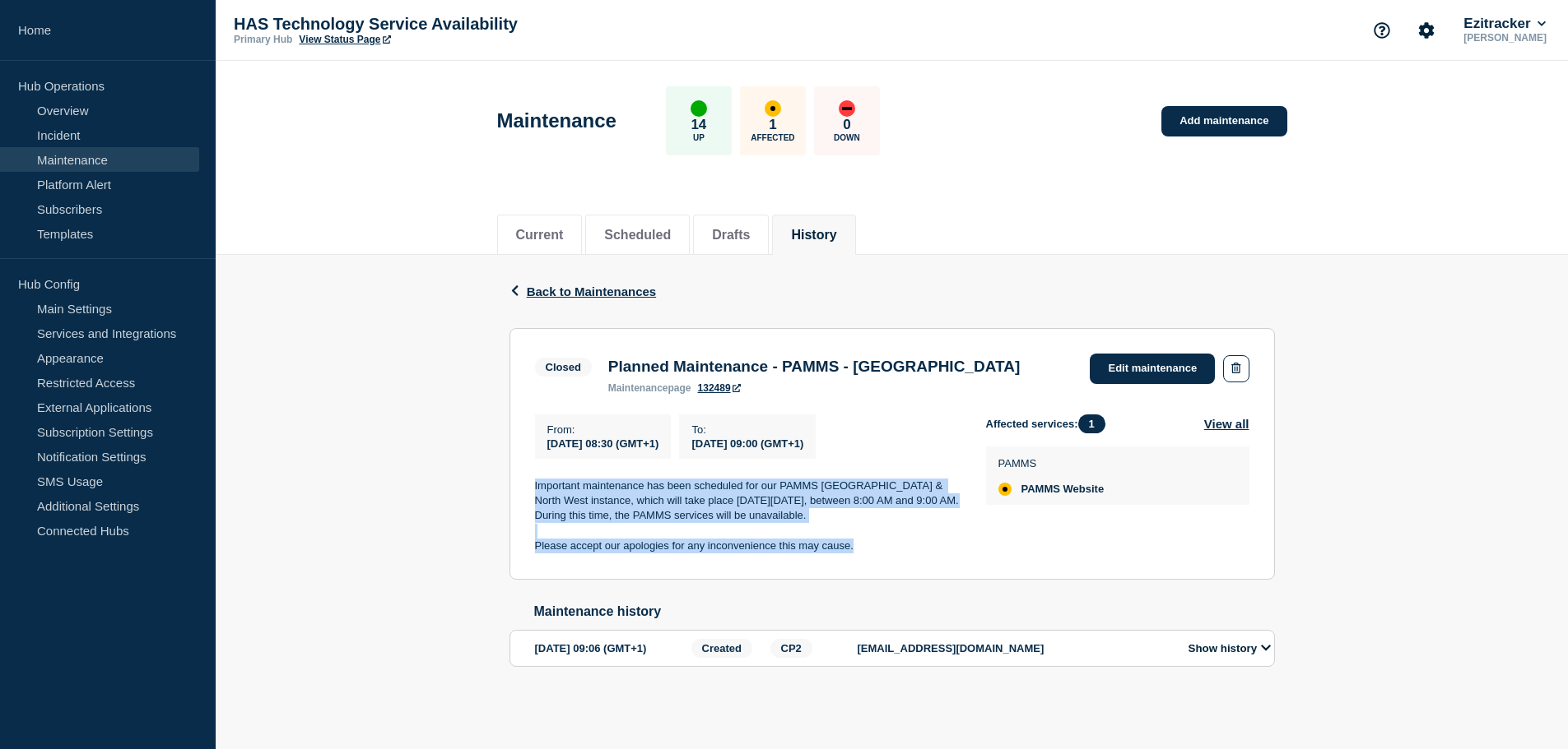
drag, startPoint x: 858, startPoint y: 547, endPoint x: 499, endPoint y: 489, distance: 363.7
click at [499, 489] on div "Back Back to Maintenances Closed Planned Maintenance - PAMMS - North West & Eas…" at bounding box center [892, 486] width 791 height 465
copy div "Important maintenance has been scheduled for our PAMMS North East & North West …"
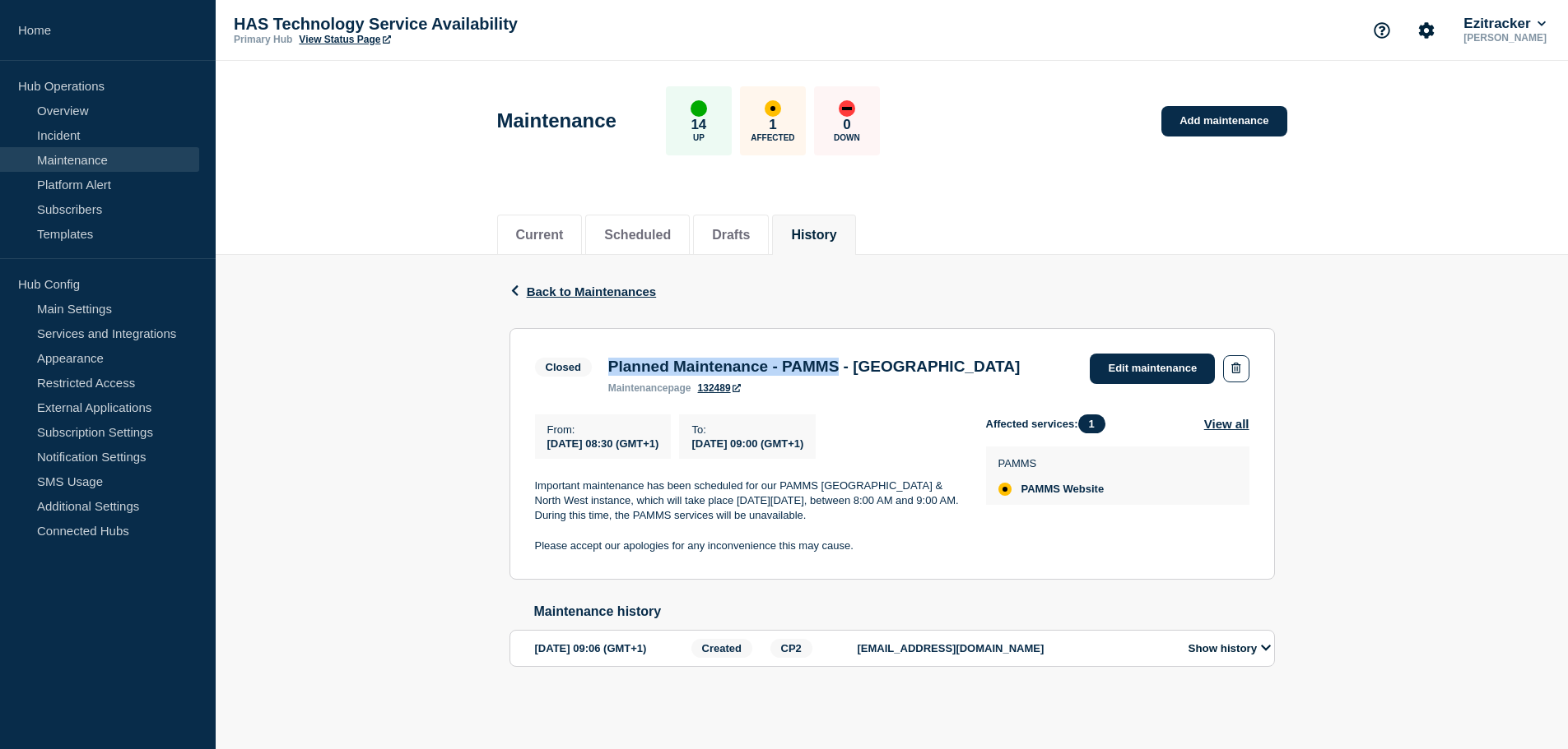
drag, startPoint x: 612, startPoint y: 370, endPoint x: 868, endPoint y: 362, distance: 256.1
click at [868, 362] on h3 "Planned Maintenance - PAMMS - North West & East" at bounding box center [814, 367] width 411 height 18
copy h3 "Planned Maintenance - PAMMS"
